Goal: Task Accomplishment & Management: Manage account settings

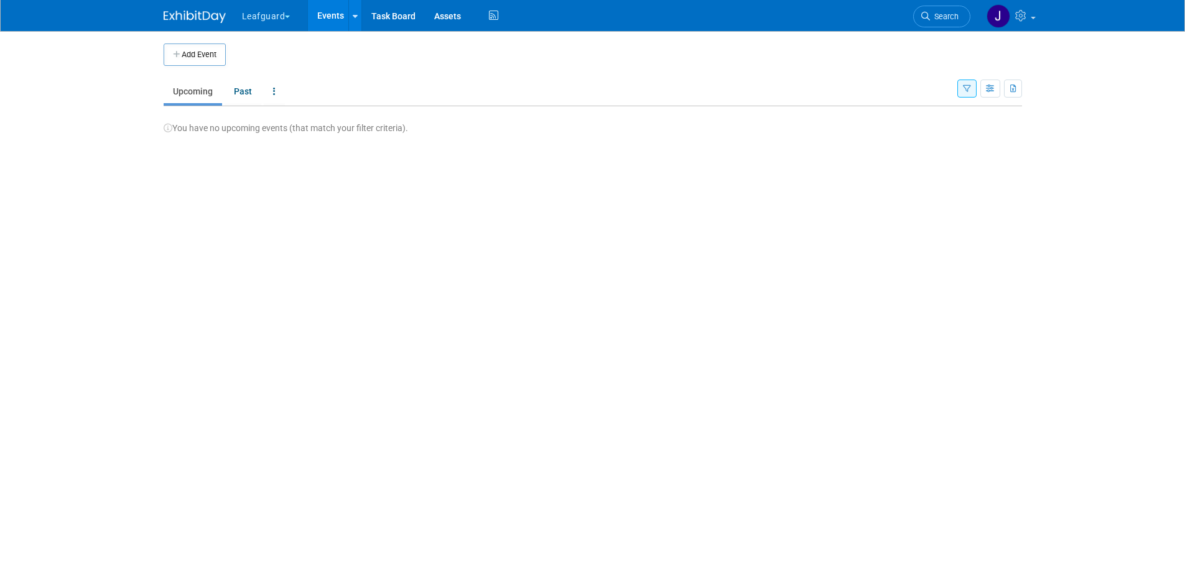
click at [180, 11] on img at bounding box center [195, 17] width 62 height 12
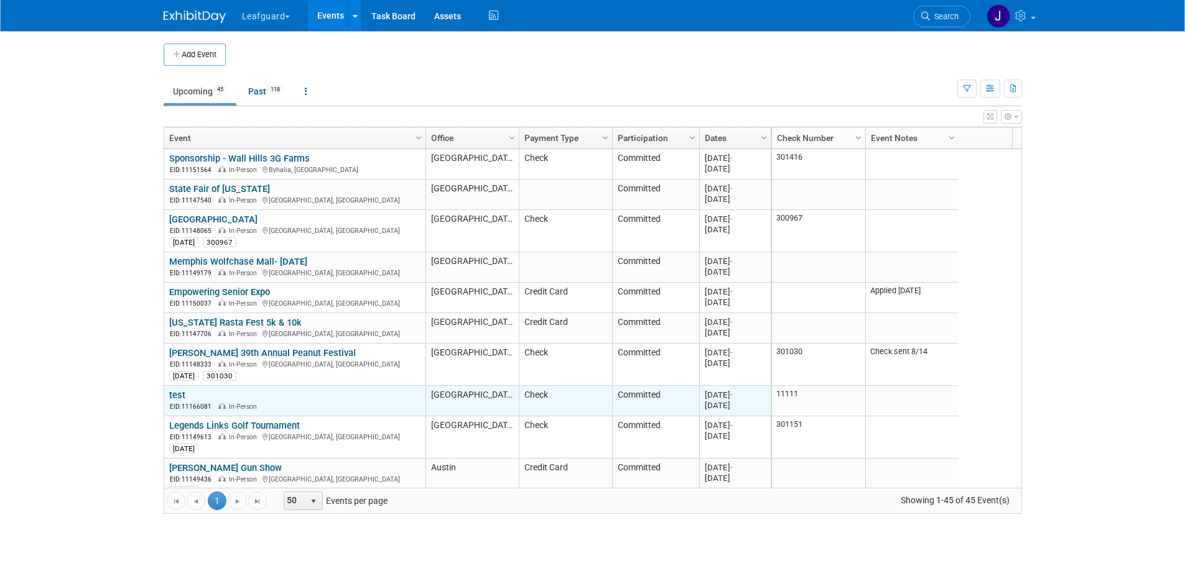
click at [171, 388] on td "test test EID: 11166081 In-Person" at bounding box center [294, 401] width 261 height 30
click at [171, 392] on link "test" at bounding box center [177, 395] width 16 height 11
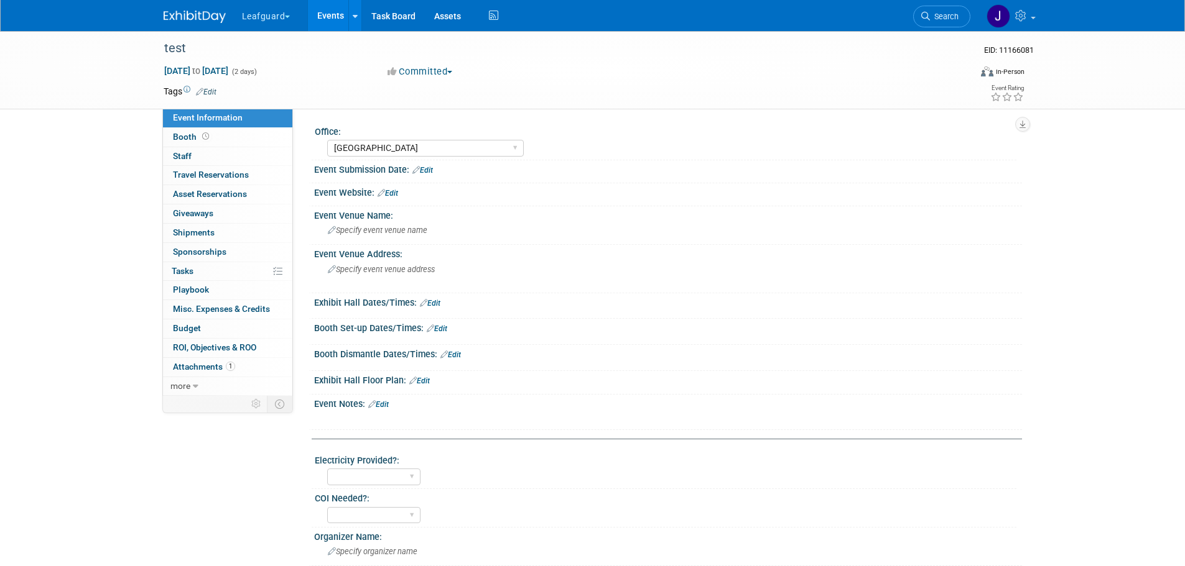
select select "[GEOGRAPHIC_DATA]"
select select "Check"
click at [204, 386] on link "more" at bounding box center [227, 386] width 129 height 19
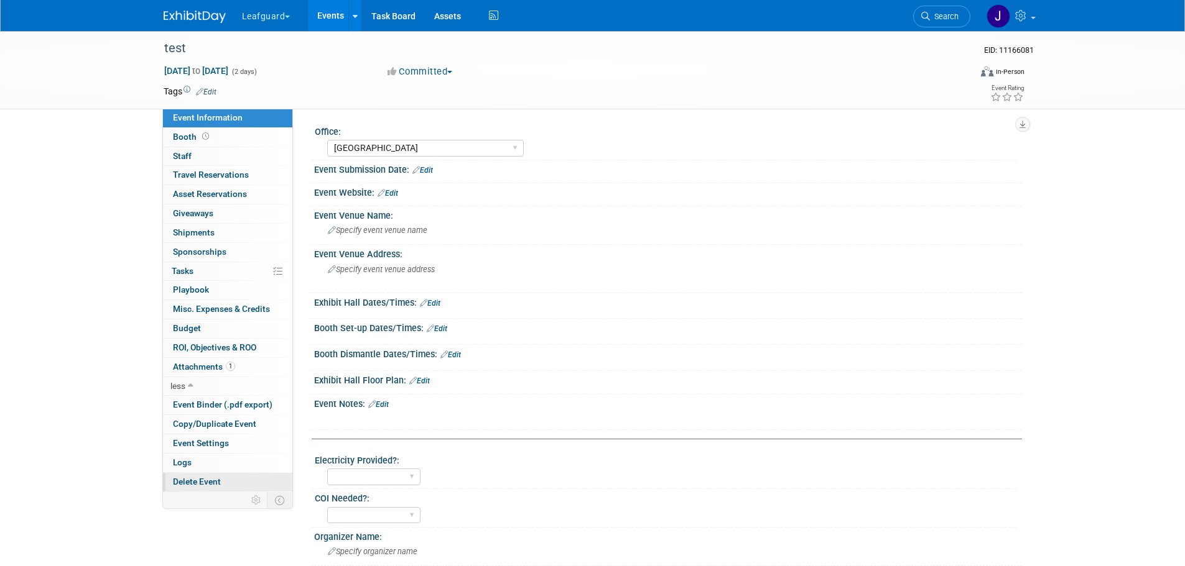
click at [229, 478] on link "Delete Event" at bounding box center [227, 482] width 129 height 19
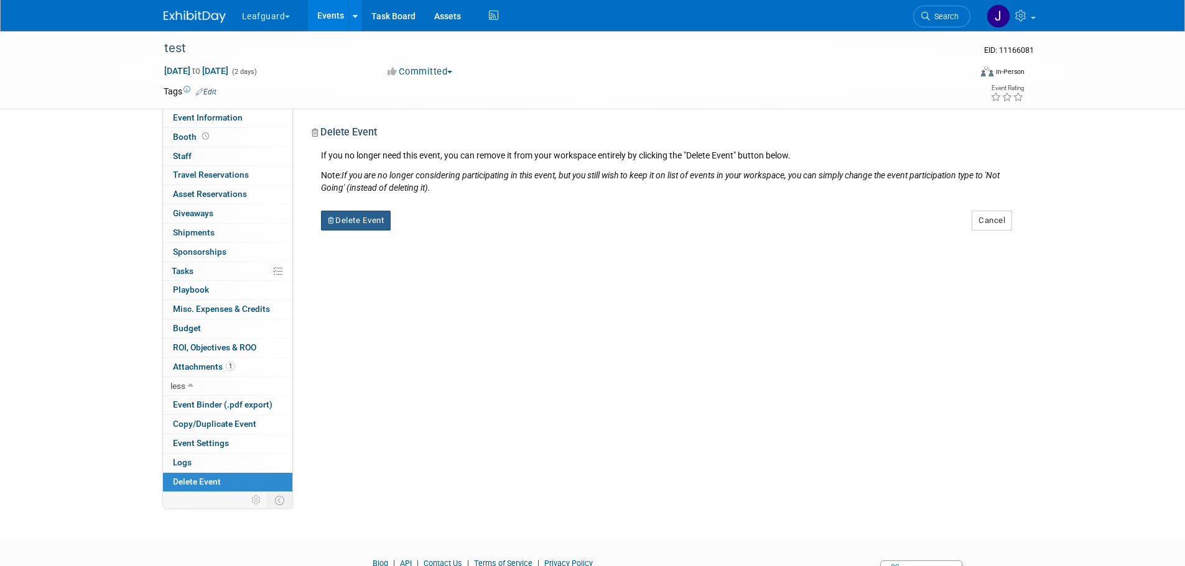
click at [373, 211] on button "Delete Event" at bounding box center [356, 221] width 70 height 20
click at [427, 231] on icon at bounding box center [425, 231] width 7 height 7
